Goal: Task Accomplishment & Management: Complete application form

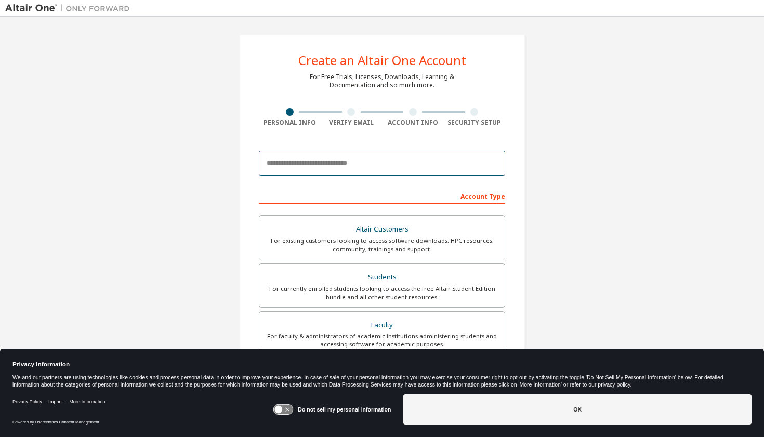
click at [403, 167] on input "email" at bounding box center [382, 163] width 246 height 25
type input "*"
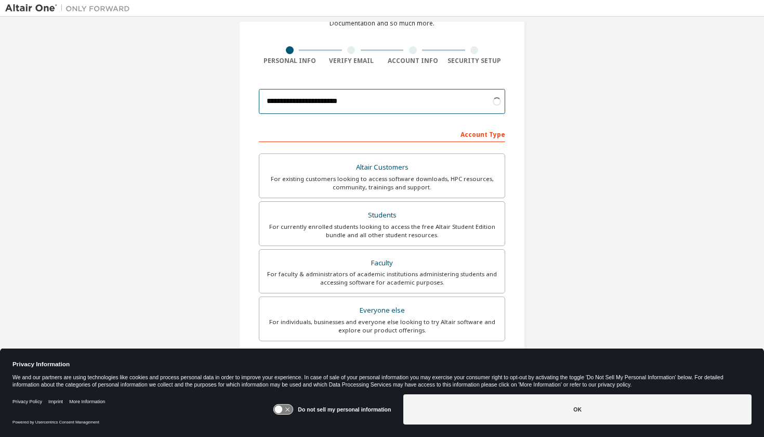
scroll to position [81, 0]
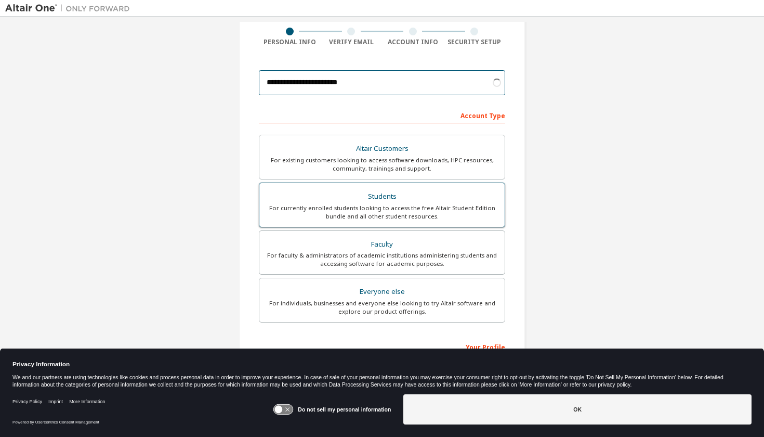
type input "**********"
click at [424, 207] on div "For currently enrolled students looking to access the free Altair Student Editi…" at bounding box center [382, 212] width 233 height 17
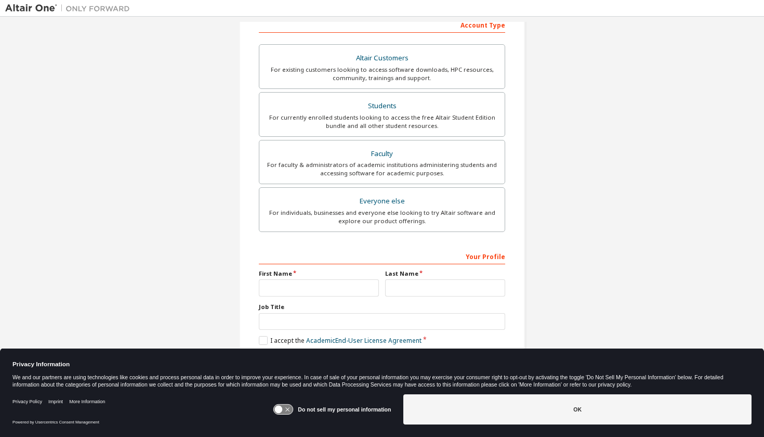
scroll to position [174, 0]
type input "******"
type input "*****"
click at [301, 237] on div "Account Type Academic emails outside our recognised list will require manual ve…" at bounding box center [382, 198] width 246 height 365
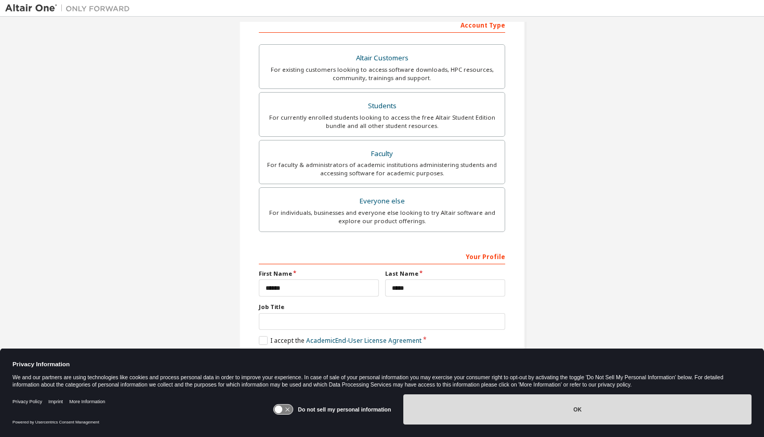
click at [490, 413] on button "OK" at bounding box center [577, 409] width 348 height 30
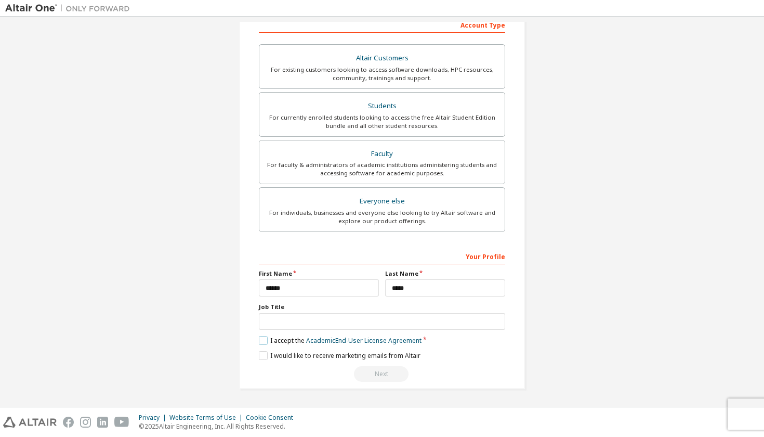
click at [266, 338] on label "I accept the Academic End-User License Agreement" at bounding box center [340, 340] width 163 height 9
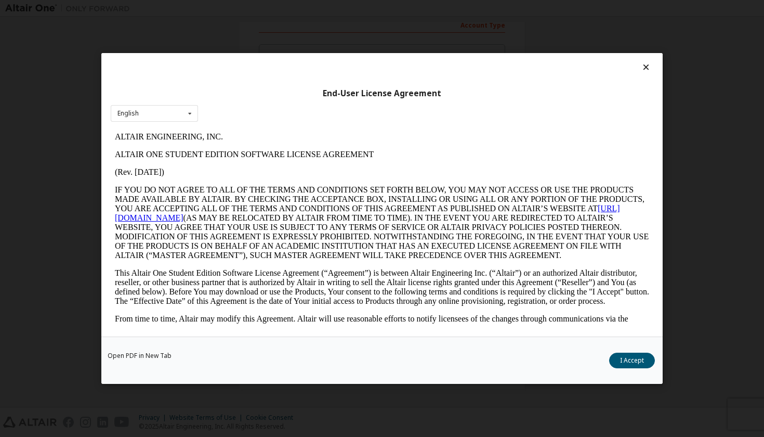
scroll to position [0, 0]
click at [633, 363] on button "I Accept" at bounding box center [632, 360] width 46 height 16
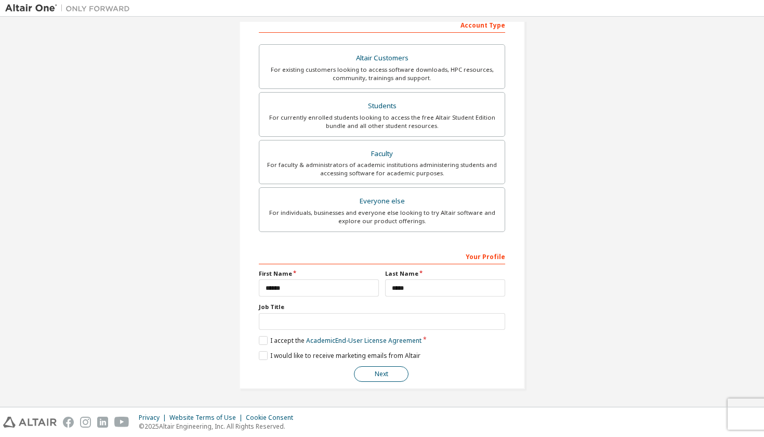
click at [380, 370] on button "Next" at bounding box center [381, 374] width 55 height 16
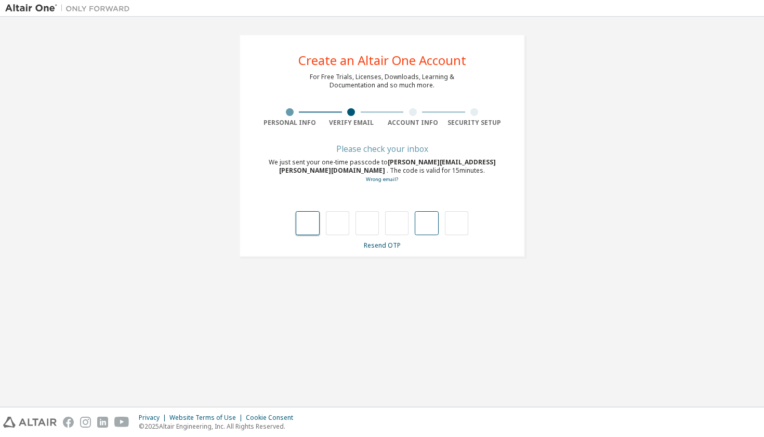
type input "*"
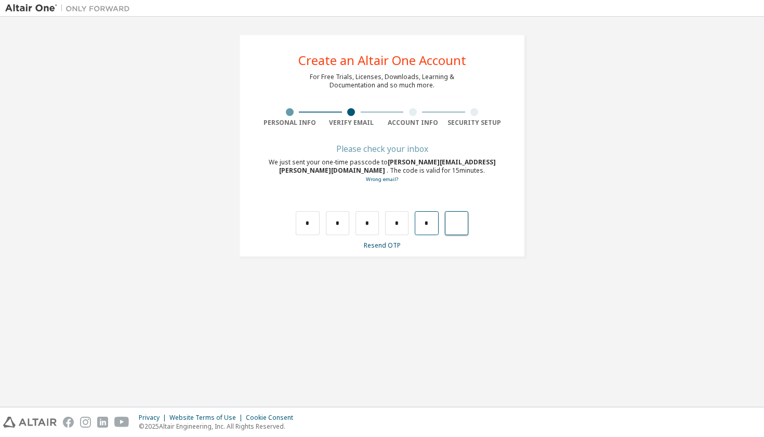
type input "*"
